Goal: Task Accomplishment & Management: Check status

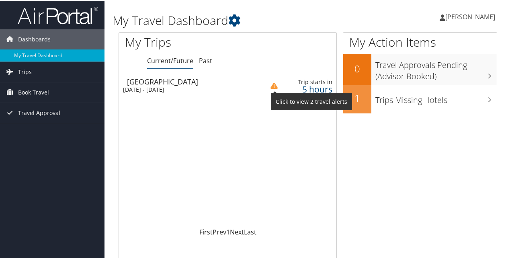
click at [276, 84] on img at bounding box center [273, 85] width 7 height 7
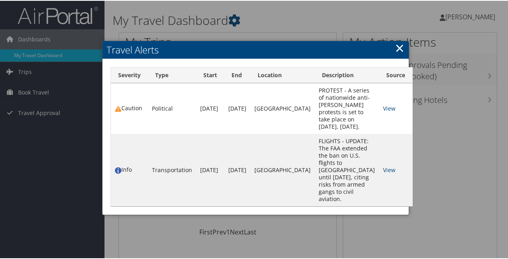
click at [395, 52] on link "×" at bounding box center [399, 47] width 9 height 16
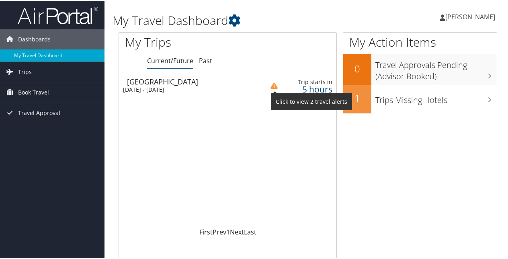
click at [275, 85] on img at bounding box center [273, 85] width 7 height 7
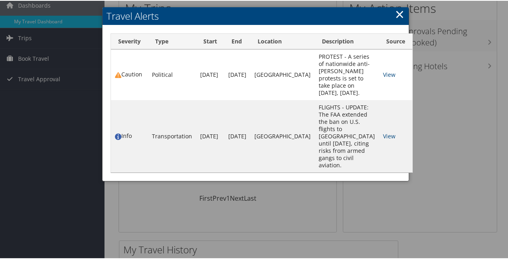
scroll to position [26, 0]
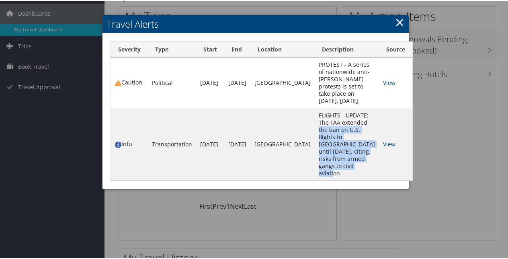
drag, startPoint x: 347, startPoint y: 142, endPoint x: 356, endPoint y: 195, distance: 53.8
click at [356, 180] on td "FLIGHTS - UPDATE: The FAA extended the ban on U.S. flights to Port-au-Prince un…" at bounding box center [347, 143] width 64 height 72
drag, startPoint x: 356, startPoint y: 195, endPoint x: 337, endPoint y: 163, distance: 38.0
click at [337, 163] on td "FLIGHTS - UPDATE: The FAA extended the ban on U.S. flights to Port-au-Prince un…" at bounding box center [347, 143] width 64 height 72
click at [339, 174] on td "FLIGHTS - UPDATE: The FAA extended the ban on U.S. flights to Port-au-Prince un…" at bounding box center [347, 143] width 64 height 72
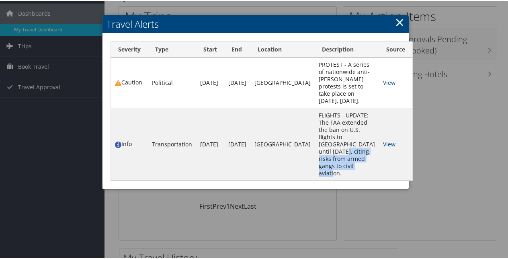
drag, startPoint x: 339, startPoint y: 174, endPoint x: 351, endPoint y: 199, distance: 28.4
click at [351, 180] on td "FLIGHTS - UPDATE: The FAA extended the ban on U.S. flights to Port-au-Prince un…" at bounding box center [347, 143] width 64 height 72
click at [336, 180] on td "FLIGHTS - UPDATE: The FAA extended the ban on U.S. flights to Port-au-Prince un…" at bounding box center [347, 143] width 64 height 72
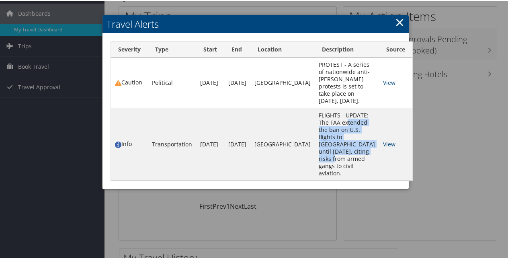
drag, startPoint x: 328, startPoint y: 145, endPoint x: 339, endPoint y: 176, distance: 33.3
click at [339, 176] on td "FLIGHTS - UPDATE: The FAA extended the ban on U.S. flights to Port-au-Prince un…" at bounding box center [347, 143] width 64 height 72
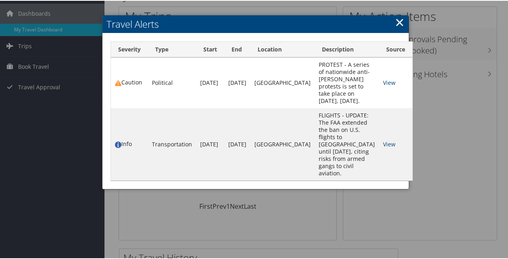
click at [324, 62] on td "PROTEST - A series of nationwide anti-Donald Trump protests is set to take plac…" at bounding box center [347, 82] width 64 height 51
drag, startPoint x: 324, startPoint y: 76, endPoint x: 333, endPoint y: 110, distance: 35.8
click at [333, 107] on td "PROTEST - A series of nationwide anti-Donald Trump protests is set to take plac…" at bounding box center [347, 82] width 64 height 51
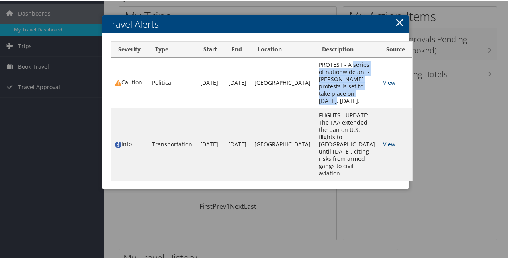
drag, startPoint x: 333, startPoint y: 110, endPoint x: 310, endPoint y: 72, distance: 45.1
click at [315, 72] on td "PROTEST - A series of nationwide anti-Donald Trump protests is set to take plac…" at bounding box center [347, 82] width 64 height 51
click at [315, 75] on td "PROTEST - A series of nationwide anti-Donald Trump protests is set to take plac…" at bounding box center [347, 82] width 64 height 51
drag, startPoint x: 315, startPoint y: 102, endPoint x: 345, endPoint y: 110, distance: 31.1
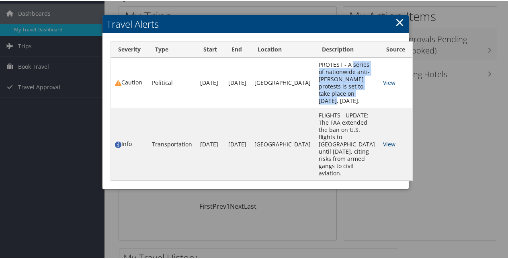
click at [345, 107] on td "PROTEST - A series of nationwide anti-Donald Trump protests is set to take plac…" at bounding box center [347, 82] width 64 height 51
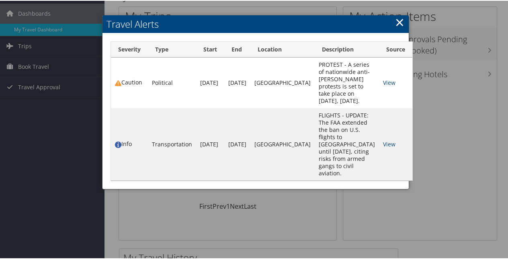
click at [396, 26] on link "×" at bounding box center [399, 21] width 9 height 16
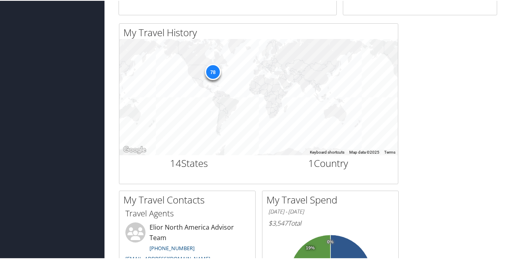
scroll to position [247, 0]
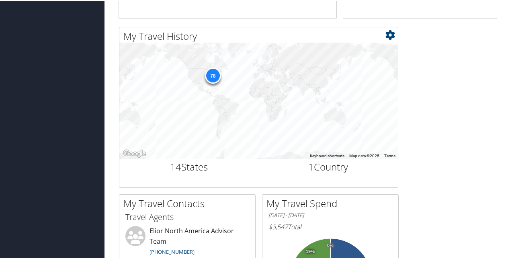
click at [215, 73] on div "78" at bounding box center [213, 75] width 16 height 16
click at [208, 74] on div "78" at bounding box center [213, 75] width 16 height 16
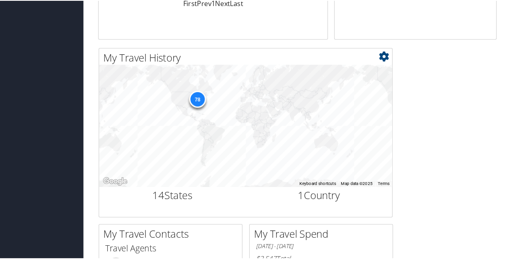
scroll to position [228, 0]
click at [389, 54] on icon at bounding box center [390, 53] width 10 height 10
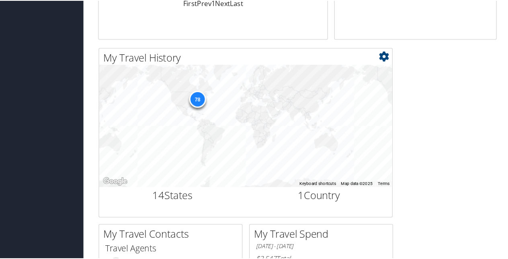
click at [207, 92] on div "78" at bounding box center [213, 94] width 16 height 16
click at [180, 186] on h2 "14 States" at bounding box center [188, 185] width 127 height 14
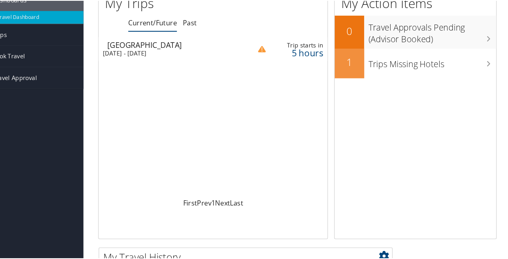
scroll to position [38, 0]
click at [496, 126] on div "My Action Items 0 Travel Approvals Pending (Advisor Booked) 1 Trips Missing Hot…" at bounding box center [423, 114] width 160 height 242
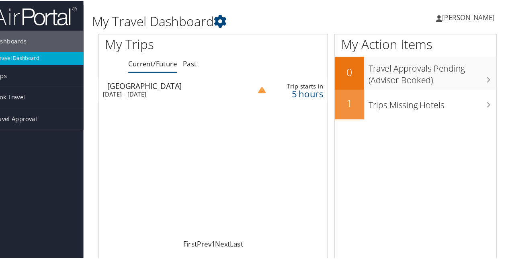
click at [166, 100] on div "Loading... St Louis Mon 1 Sep 2025 - Wed 3 Sep 2025 Trip starts in 5 hours" at bounding box center [227, 150] width 217 height 153
click at [168, 88] on div "Mon 1 Sep 2025 - Wed 3 Sep 2025" at bounding box center [187, 88] width 129 height 7
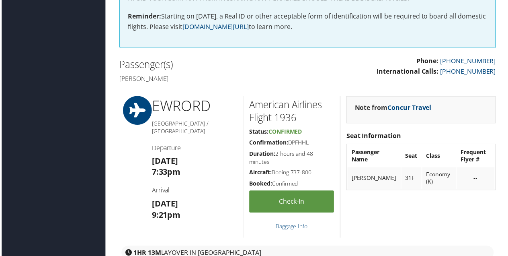
scroll to position [197, 0]
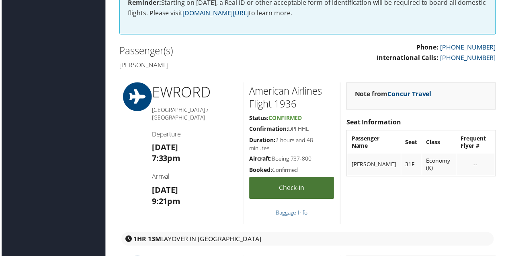
click at [293, 186] on link "Check-in" at bounding box center [291, 189] width 85 height 22
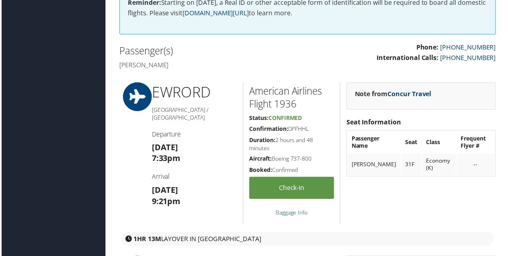
drag, startPoint x: 310, startPoint y: 131, endPoint x: 289, endPoint y: 127, distance: 22.1
click at [289, 127] on h5 "Confirmation: DPFHHL" at bounding box center [291, 129] width 85 height 8
copy h5 "DPFHHL"
click at [346, 69] on div "Phone: [PHONE_NUMBER] International Calls: [PHONE_NUMBER]" at bounding box center [405, 57] width 195 height 29
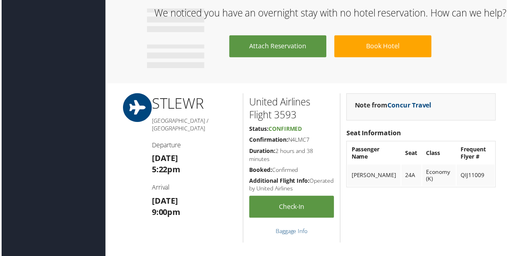
scroll to position [673, 0]
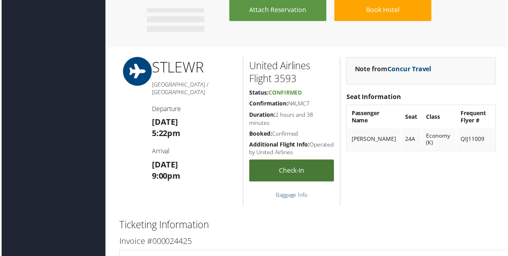
click at [286, 180] on link "Check-in" at bounding box center [291, 171] width 85 height 22
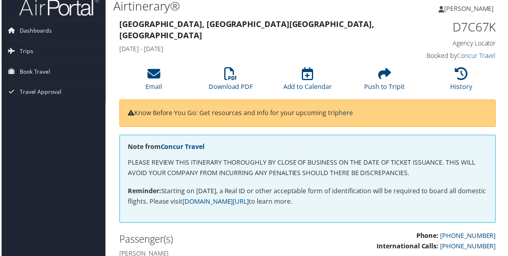
scroll to position [0, 0]
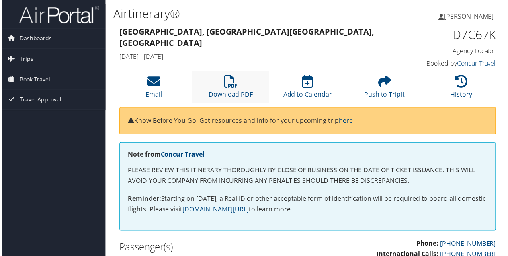
click at [236, 85] on li "Download PDF" at bounding box center [230, 87] width 77 height 33
